Goal: Check status: Check status

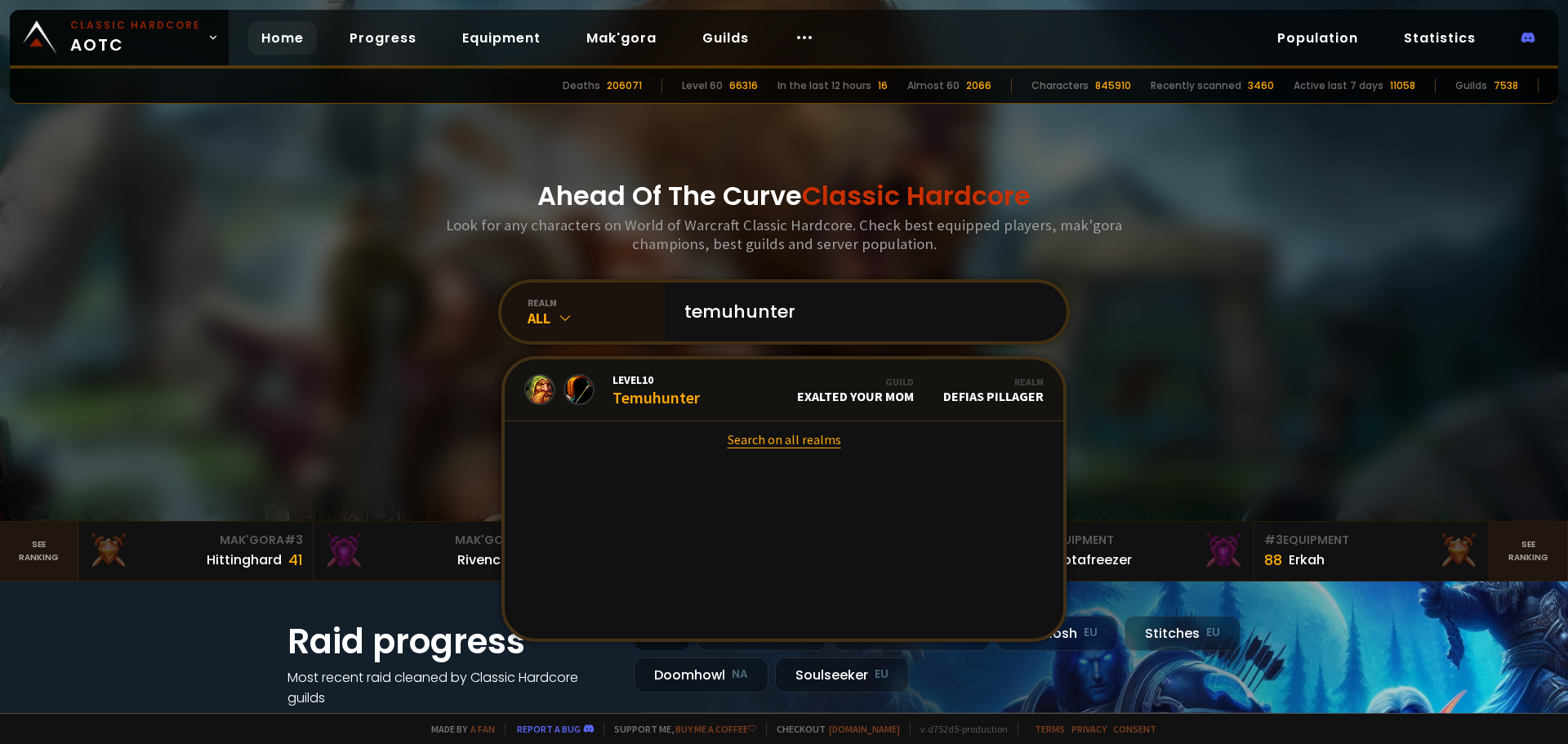
type input "temuhunter"
click at [790, 449] on link "Search on all realms" at bounding box center [784, 439] width 558 height 36
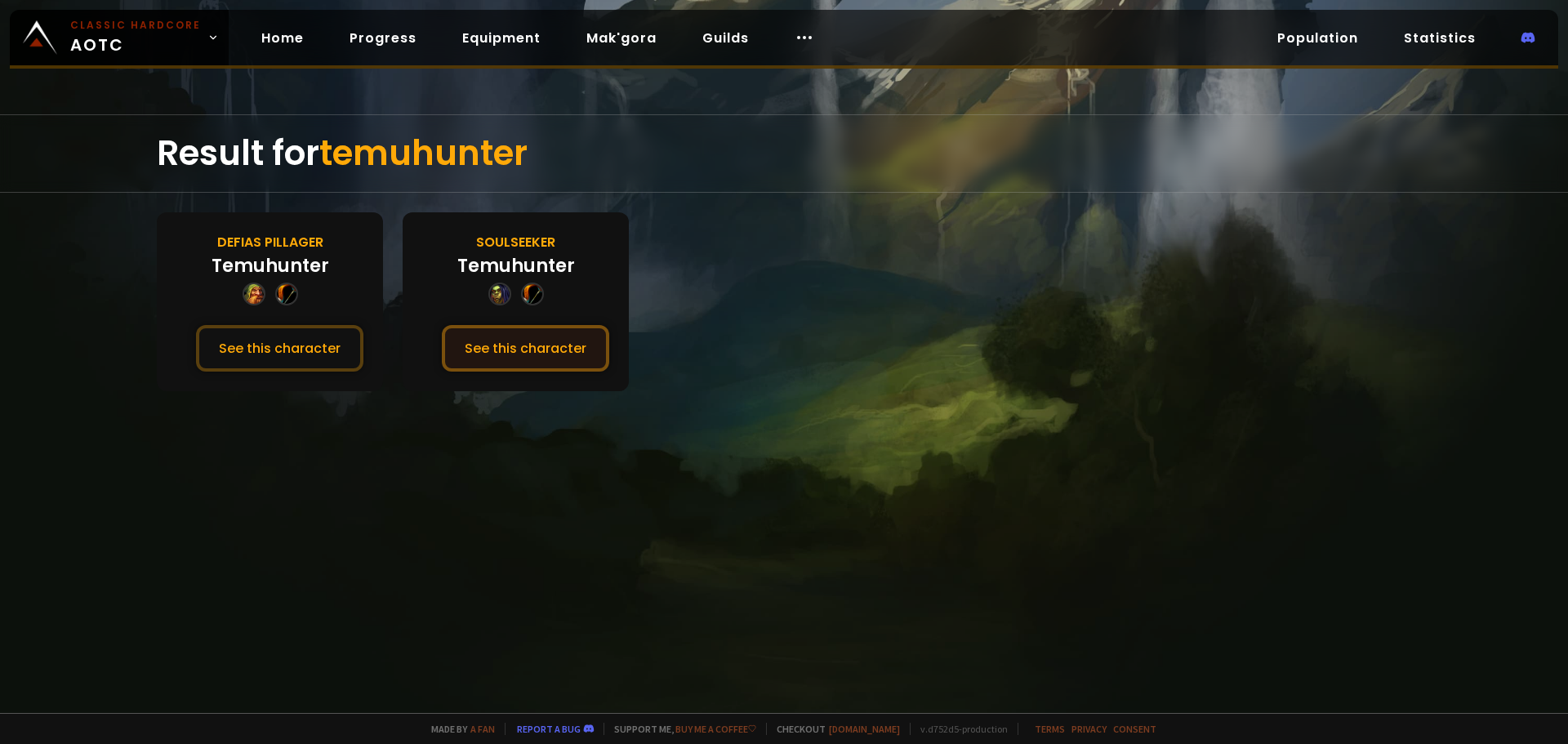
click at [558, 357] on button "See this character" at bounding box center [526, 348] width 168 height 46
